Goal: Obtain resource: Obtain resource

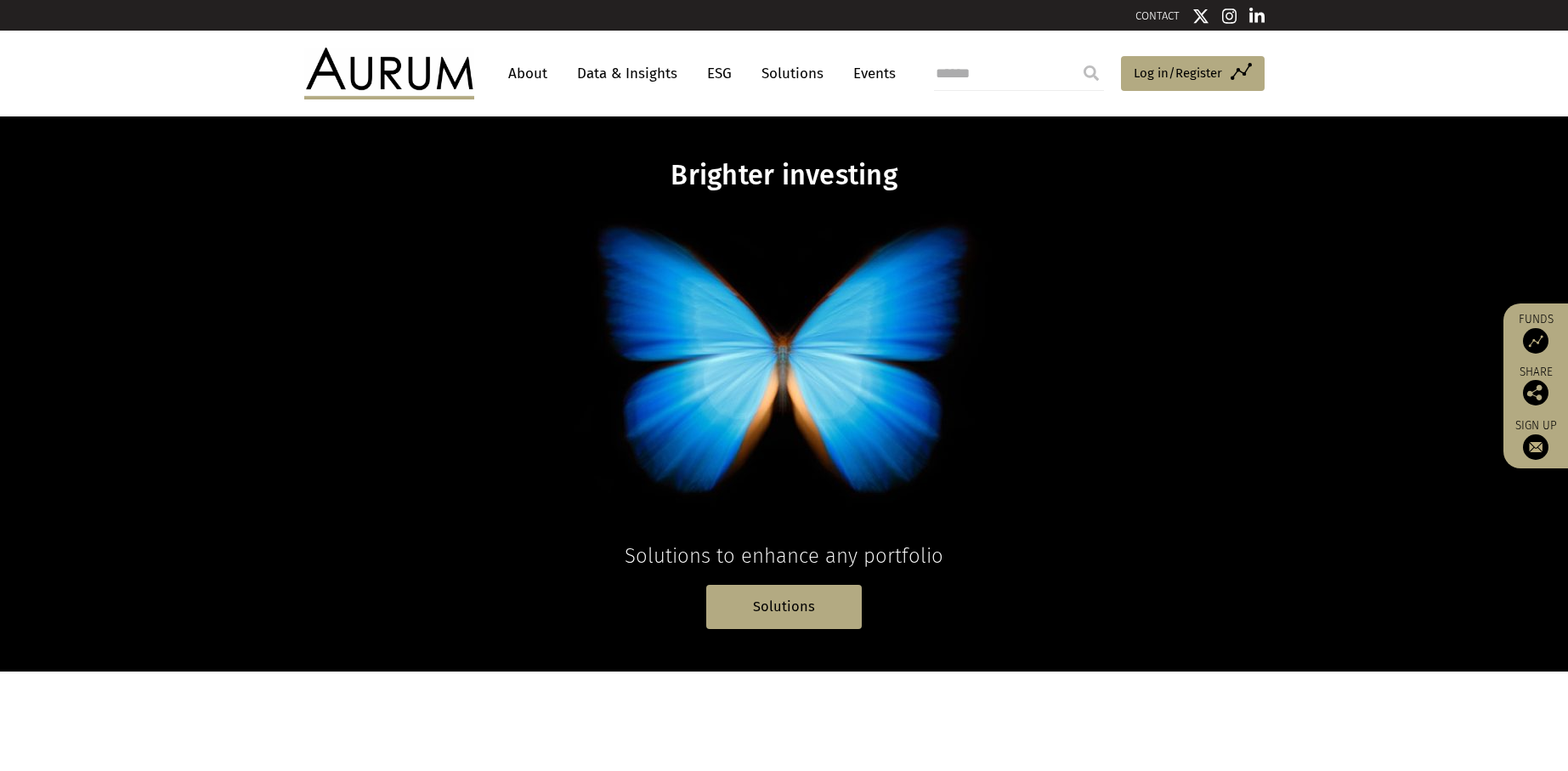
click at [663, 77] on link "Data & Insights" at bounding box center [627, 73] width 117 height 31
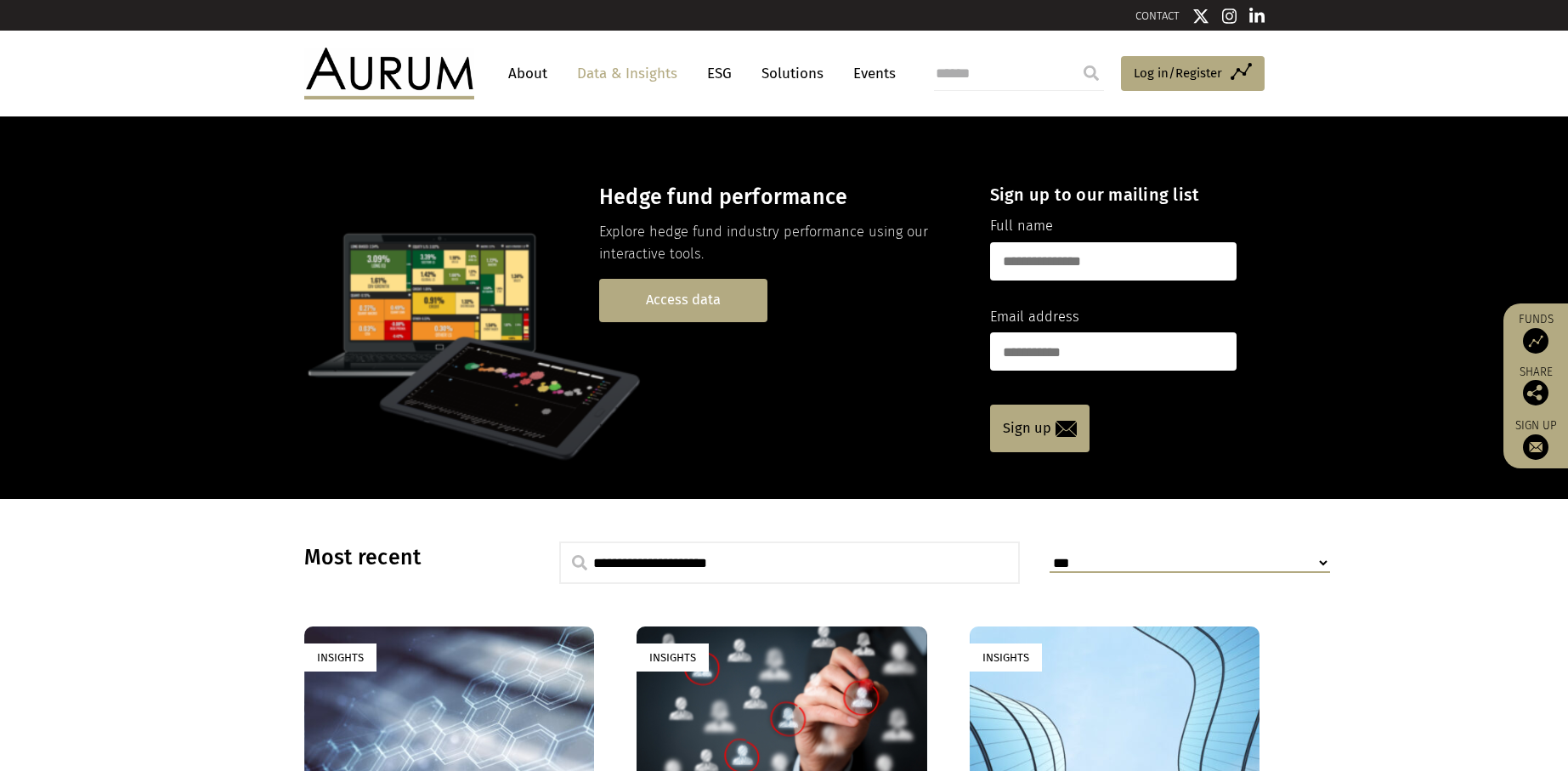
click at [689, 307] on link "Access data" at bounding box center [683, 300] width 168 height 43
